Goal: Task Accomplishment & Management: Manage account settings

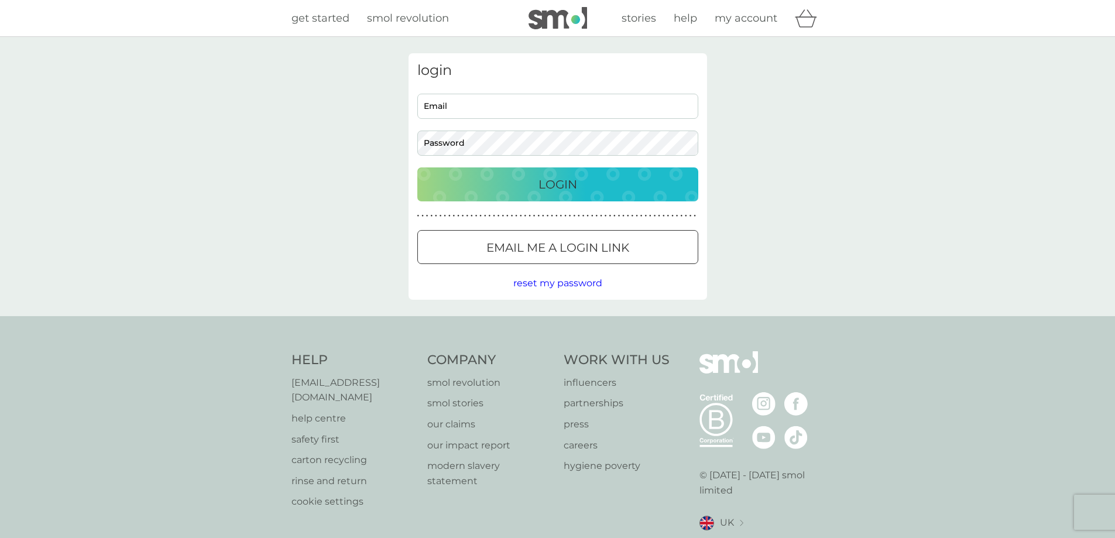
type input "[PERSON_NAME][EMAIL_ADDRESS][PERSON_NAME][DOMAIN_NAME]"
click at [589, 184] on div "Login" at bounding box center [558, 184] width 258 height 19
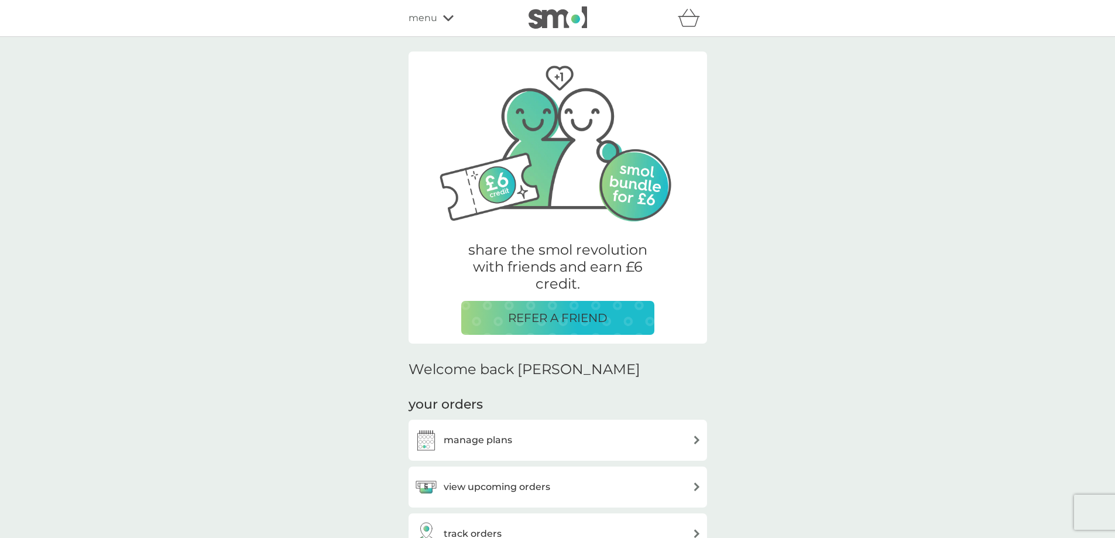
click at [518, 445] on div "manage plans" at bounding box center [557, 439] width 287 height 23
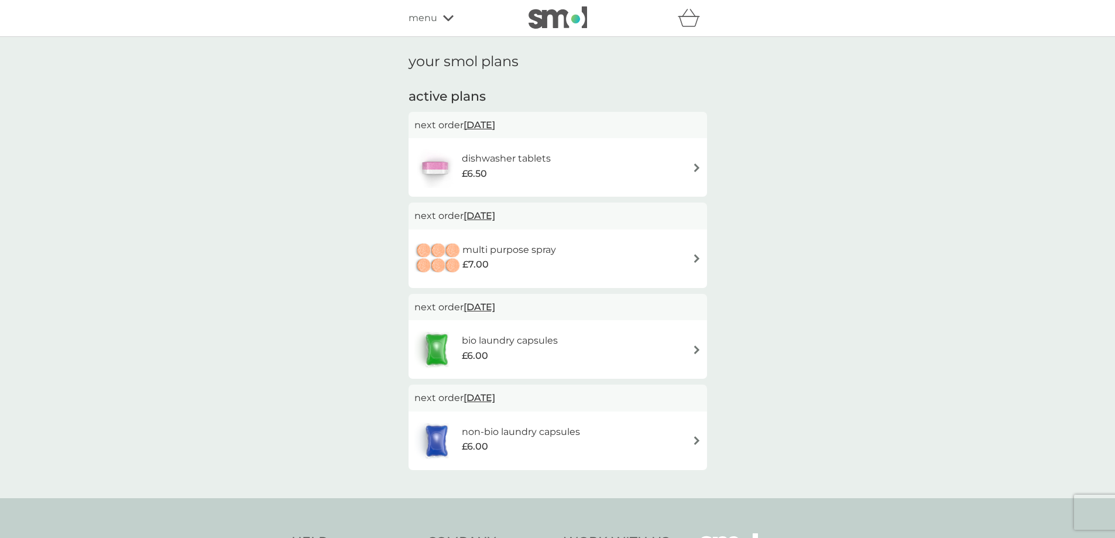
click at [675, 159] on div "dishwasher tablets £6.50" at bounding box center [557, 167] width 287 height 41
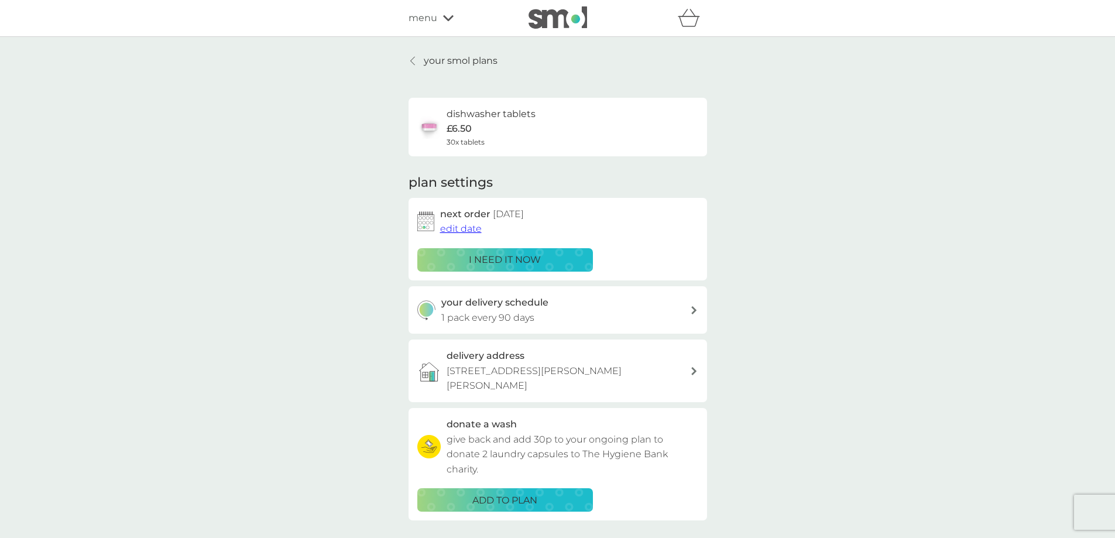
click at [453, 226] on span "edit date" at bounding box center [461, 228] width 42 height 11
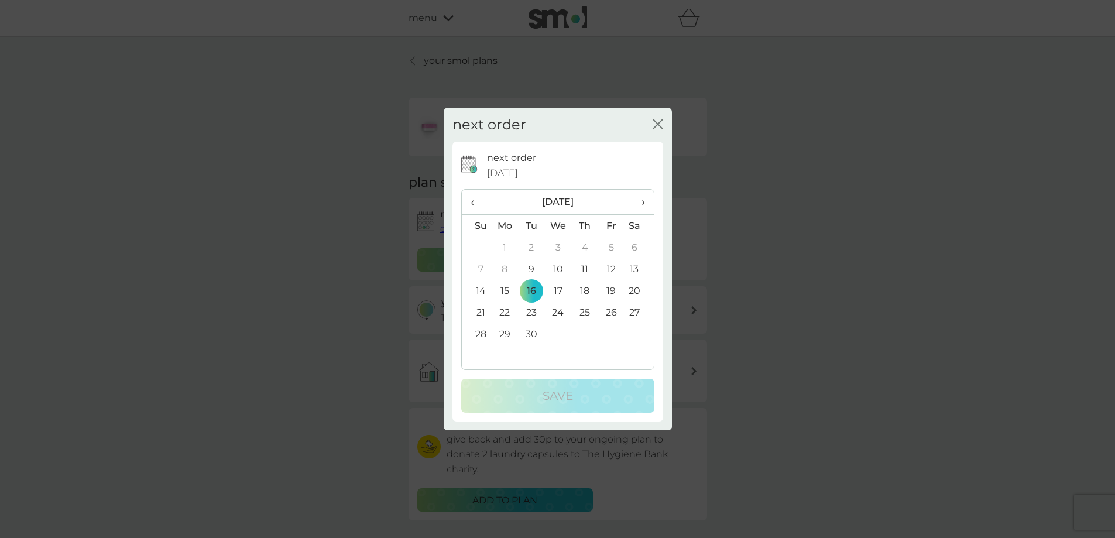
click at [584, 292] on td "18" at bounding box center [584, 291] width 26 height 22
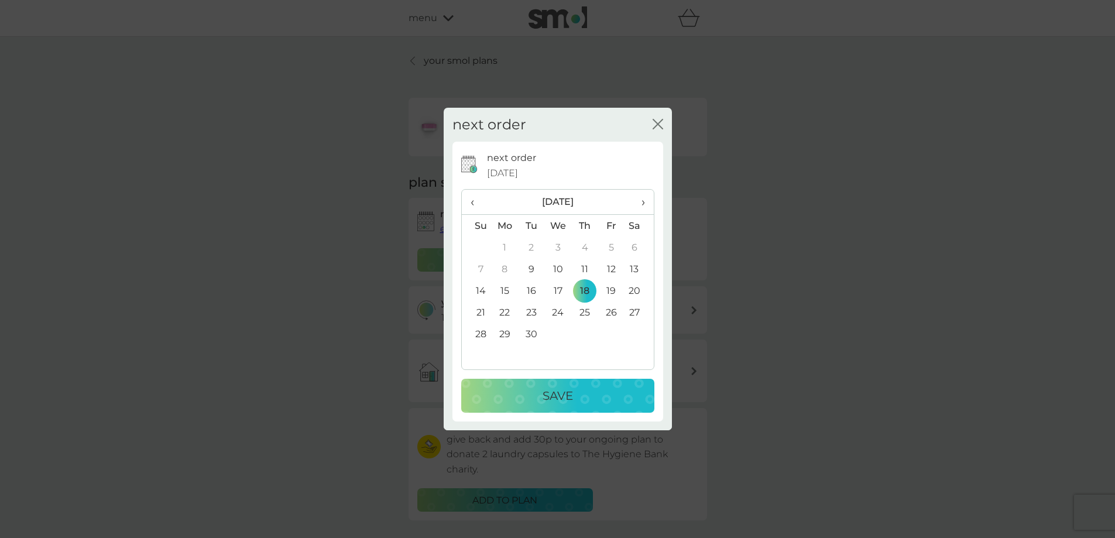
click at [546, 404] on p "Save" at bounding box center [558, 395] width 30 height 19
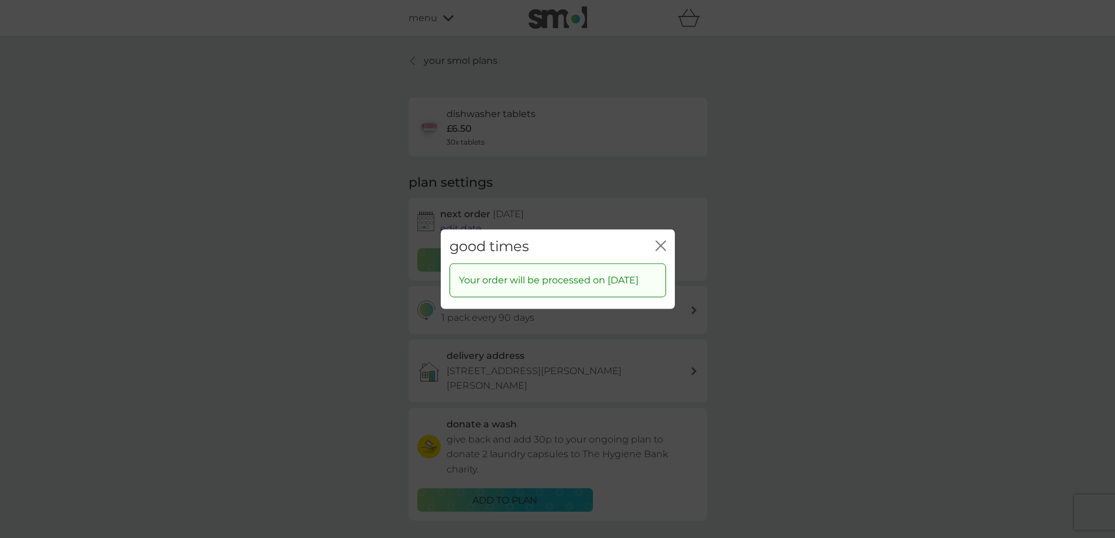
click at [657, 241] on icon "close" at bounding box center [658, 245] width 5 height 9
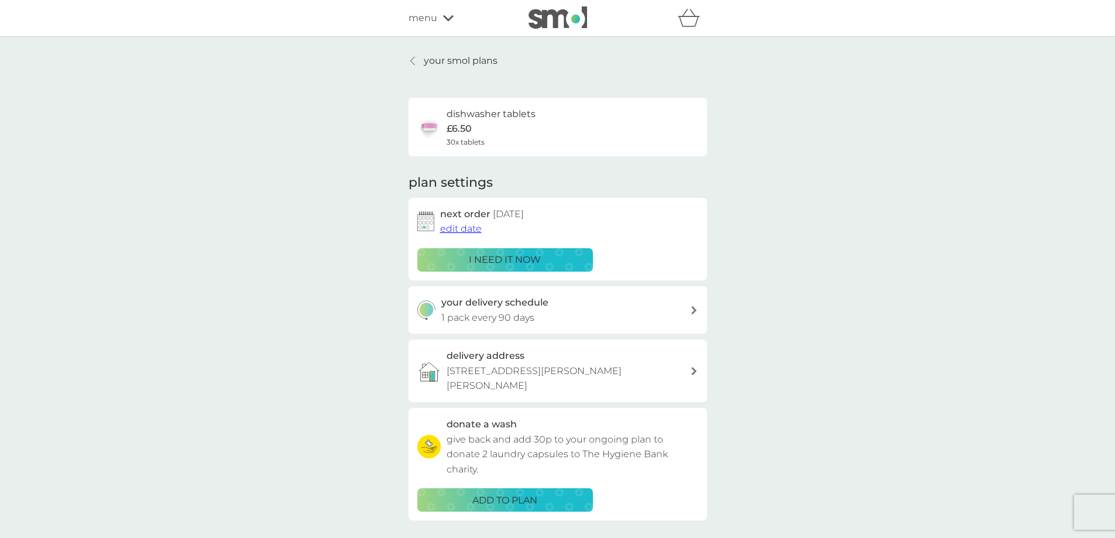
click at [451, 59] on p "your smol plans" at bounding box center [461, 60] width 74 height 15
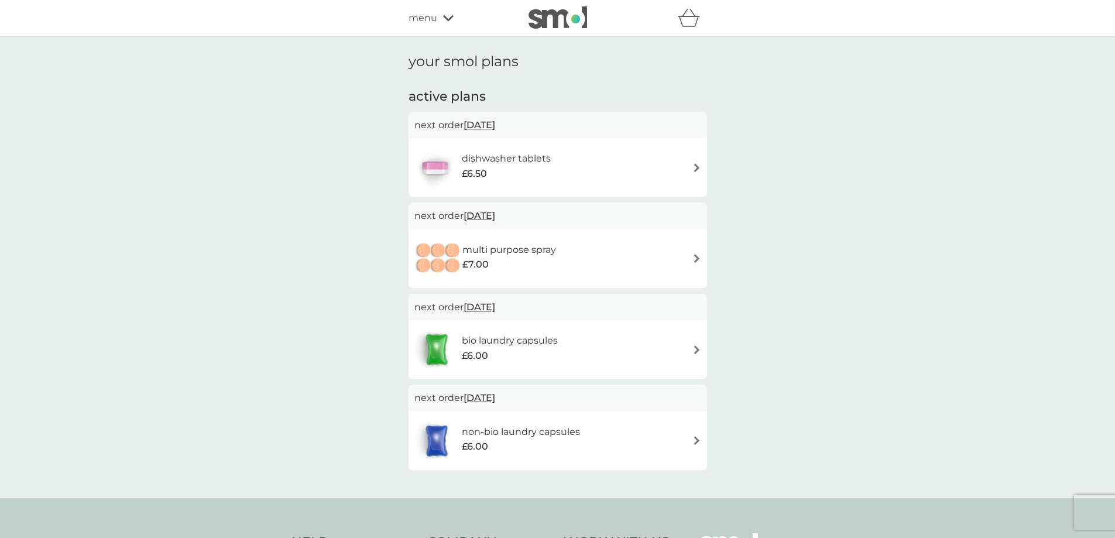
click at [622, 246] on div "multi purpose spray £7.00" at bounding box center [557, 258] width 287 height 41
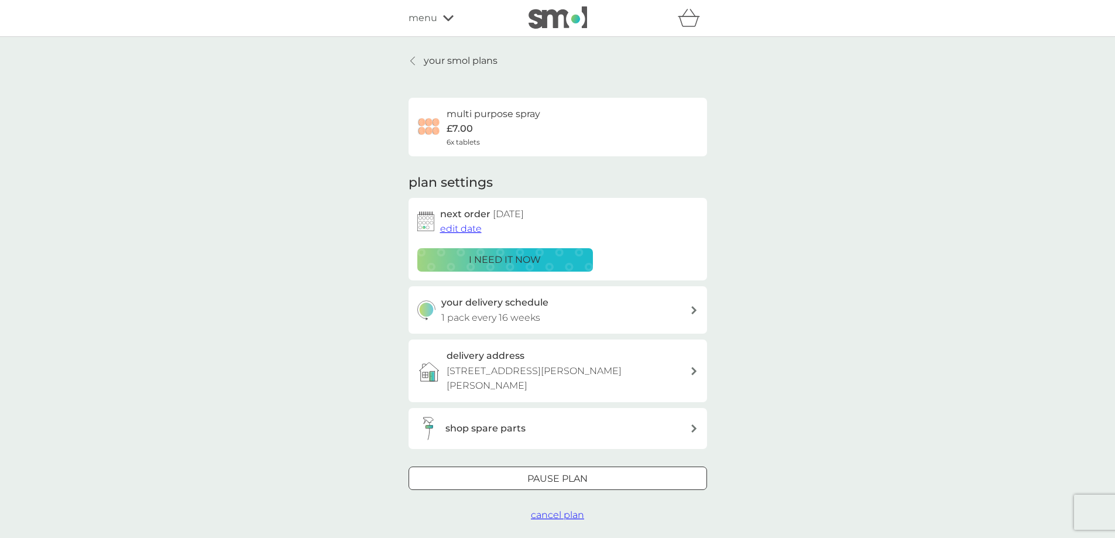
click at [569, 509] on span "cancel plan" at bounding box center [557, 514] width 53 height 11
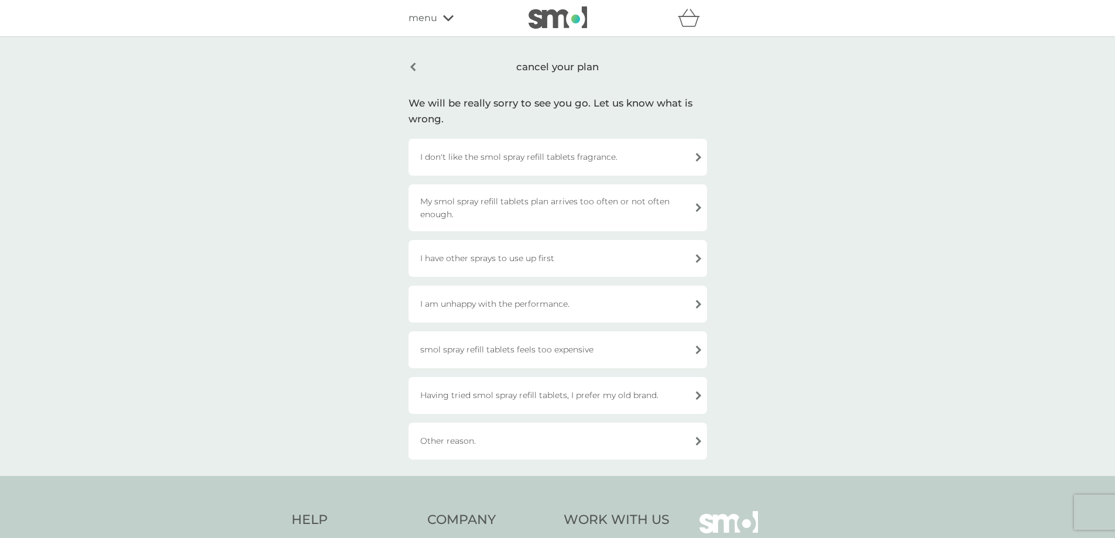
click at [538, 166] on div "I don't like the smol spray refill tablets fragrance." at bounding box center [558, 157] width 298 height 37
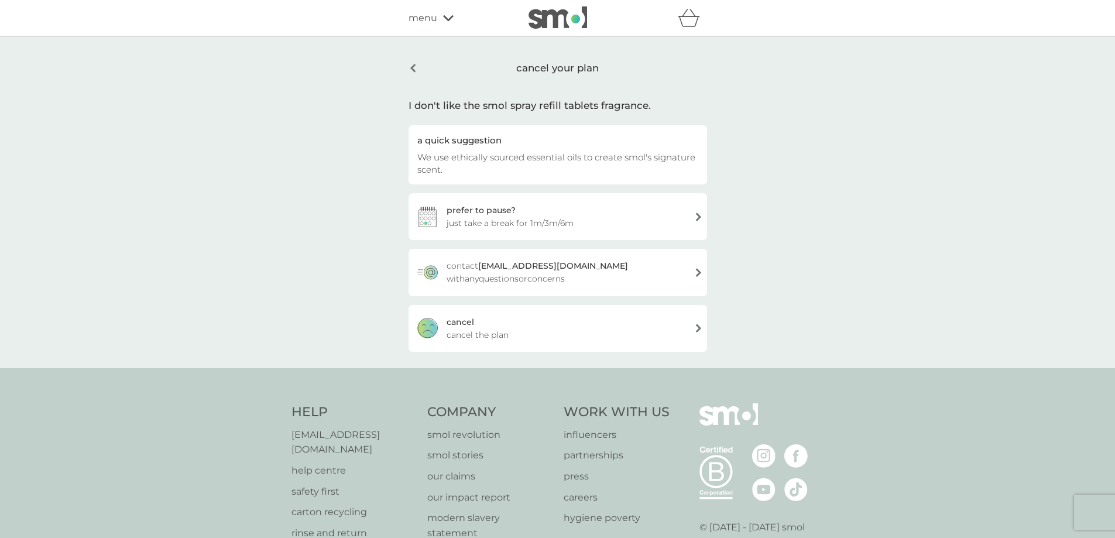
click at [535, 313] on div "cancel cancel the plan" at bounding box center [558, 328] width 298 height 47
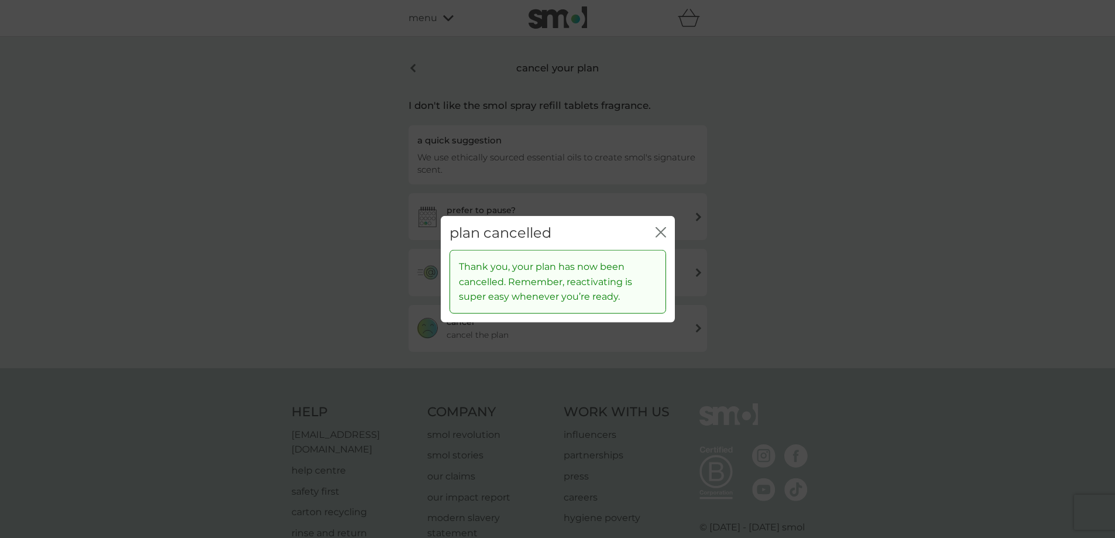
click at [660, 230] on icon "close" at bounding box center [660, 231] width 11 height 11
